Goal: Task Accomplishment & Management: Manage account settings

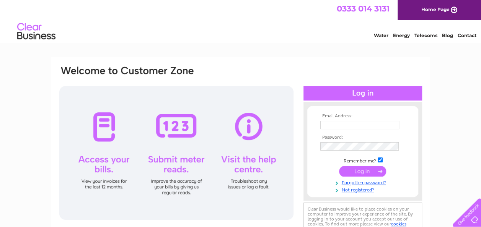
click at [347, 122] on input "text" at bounding box center [359, 125] width 79 height 8
type input "f"
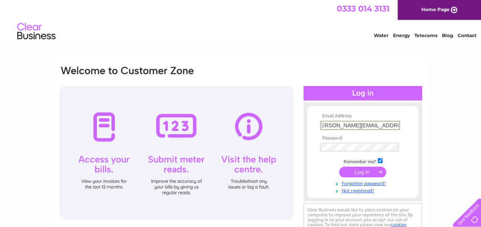
scroll to position [0, 8]
type input "fiona.hyslop.msp@parliament.scot"
click at [339, 167] on input "submit" at bounding box center [362, 172] width 47 height 11
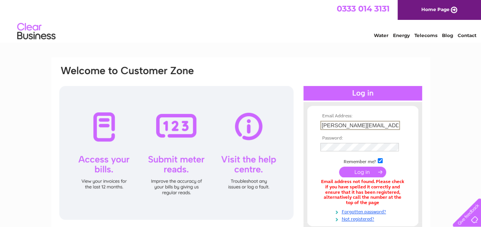
drag, startPoint x: 361, startPoint y: 124, endPoint x: 303, endPoint y: 123, distance: 58.1
click at [303, 123] on div "Email Address: fiona.hyslop.msp@parliament.scot Password:" at bounding box center [362, 166] width 119 height 112
type input "allistair.tatton@parliament.scot"
click at [339, 167] on input "submit" at bounding box center [362, 172] width 47 height 11
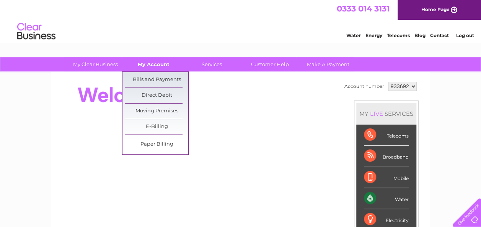
click at [160, 62] on link "My Account" at bounding box center [153, 64] width 63 height 14
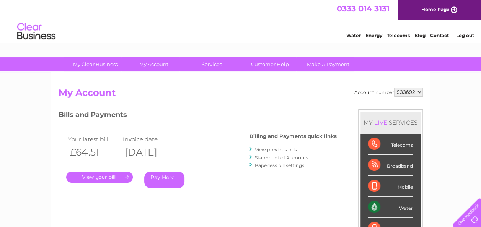
click at [118, 177] on link "." at bounding box center [99, 177] width 67 height 11
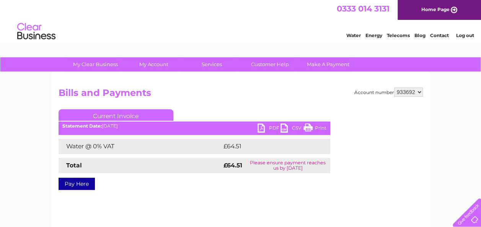
click at [272, 127] on link "PDF" at bounding box center [268, 129] width 23 height 11
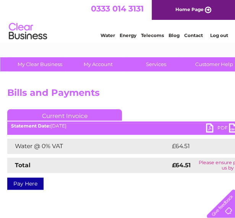
click at [215, 129] on link "PDF" at bounding box center [217, 129] width 23 height 11
click at [211, 128] on link "PDF" at bounding box center [217, 129] width 23 height 11
